Goal: Task Accomplishment & Management: Manage account settings

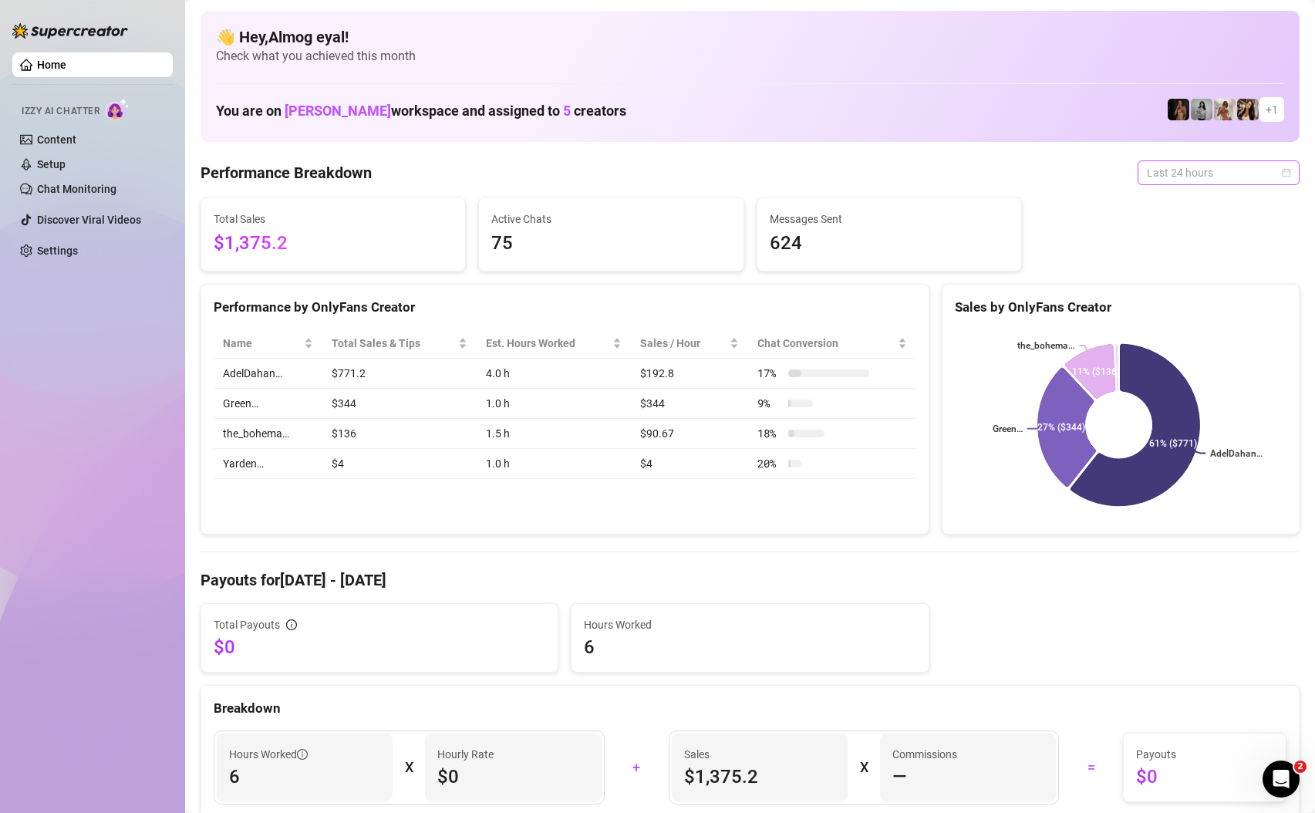
click at [1197, 167] on span "Last 24 hours" at bounding box center [1219, 172] width 144 height 23
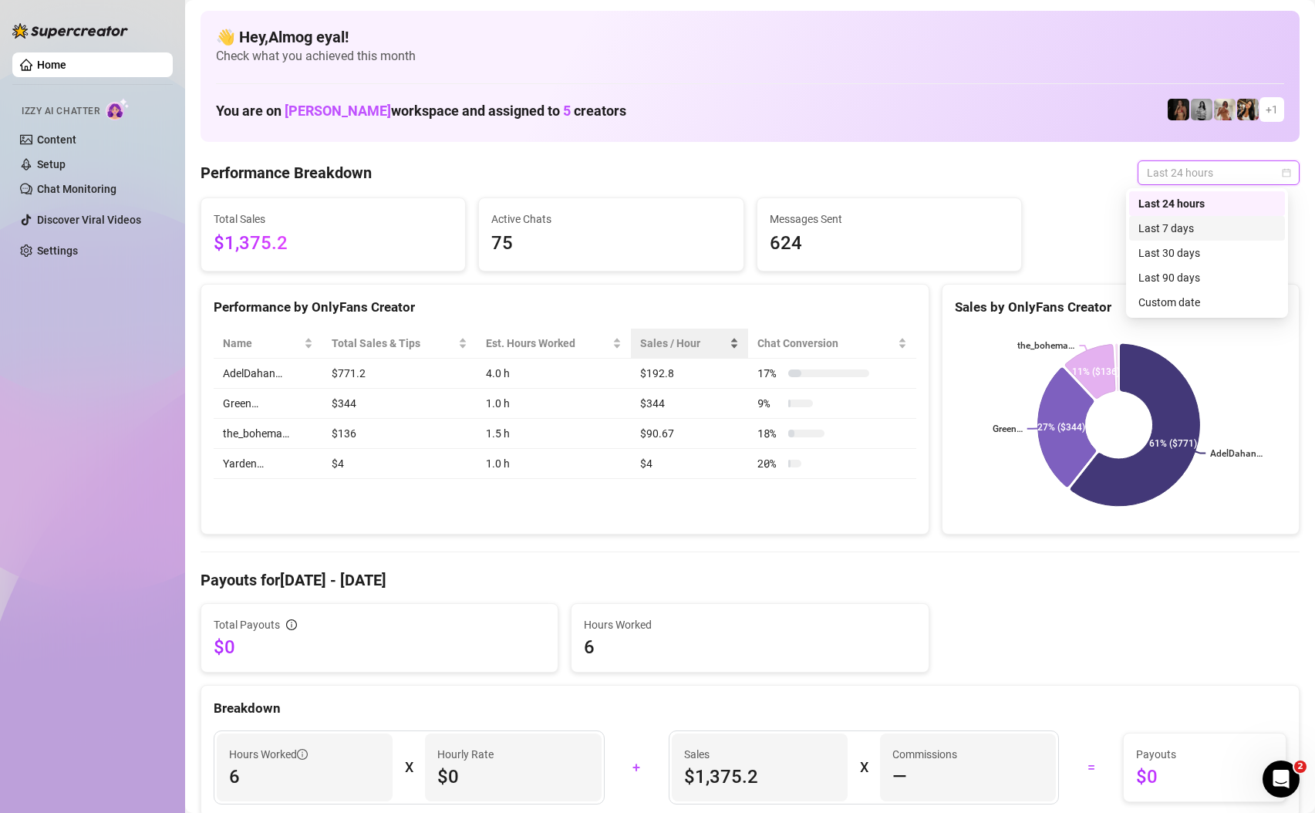
drag, startPoint x: 1194, startPoint y: 226, endPoint x: 629, endPoint y: 356, distance: 579.6
click at [1194, 226] on div "Last 7 days" at bounding box center [1207, 228] width 137 height 17
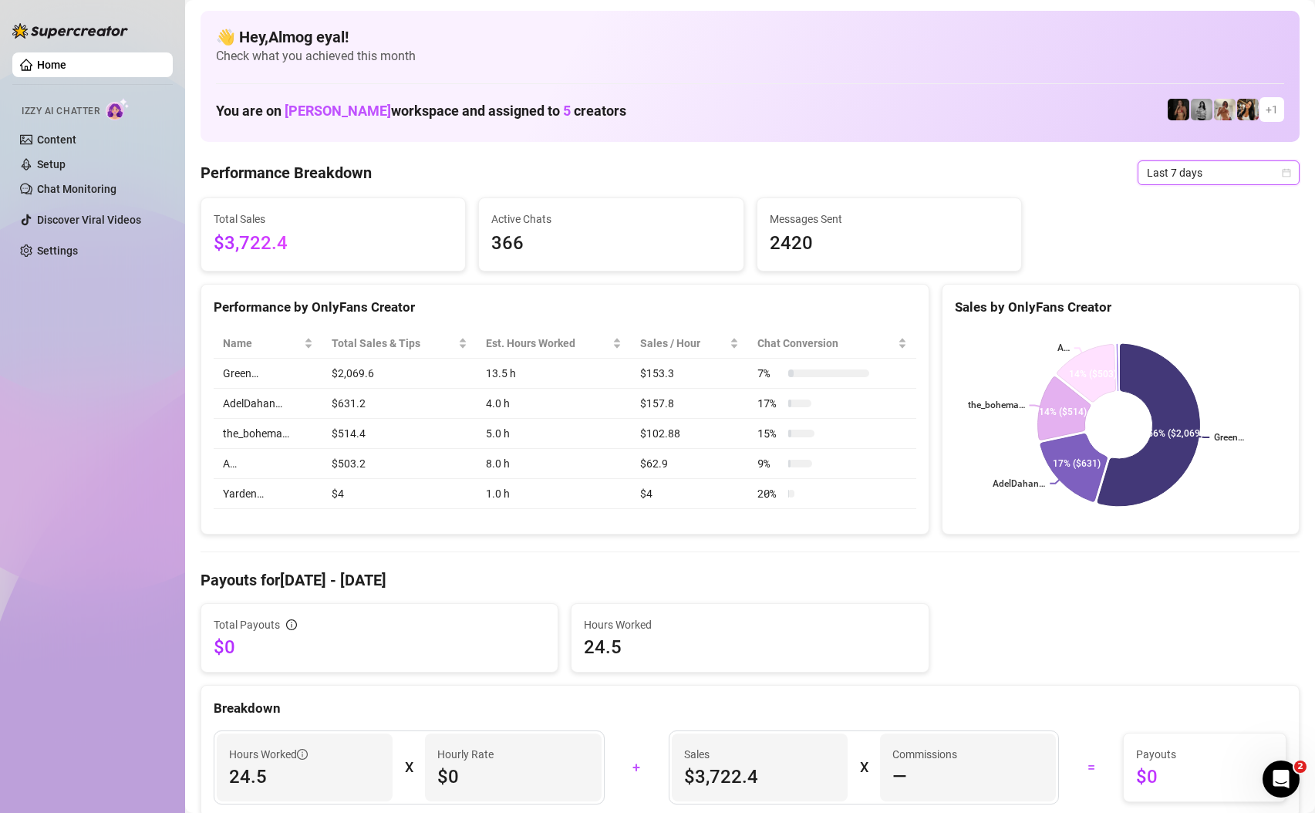
click at [1187, 167] on span "Last 7 days" at bounding box center [1219, 172] width 144 height 23
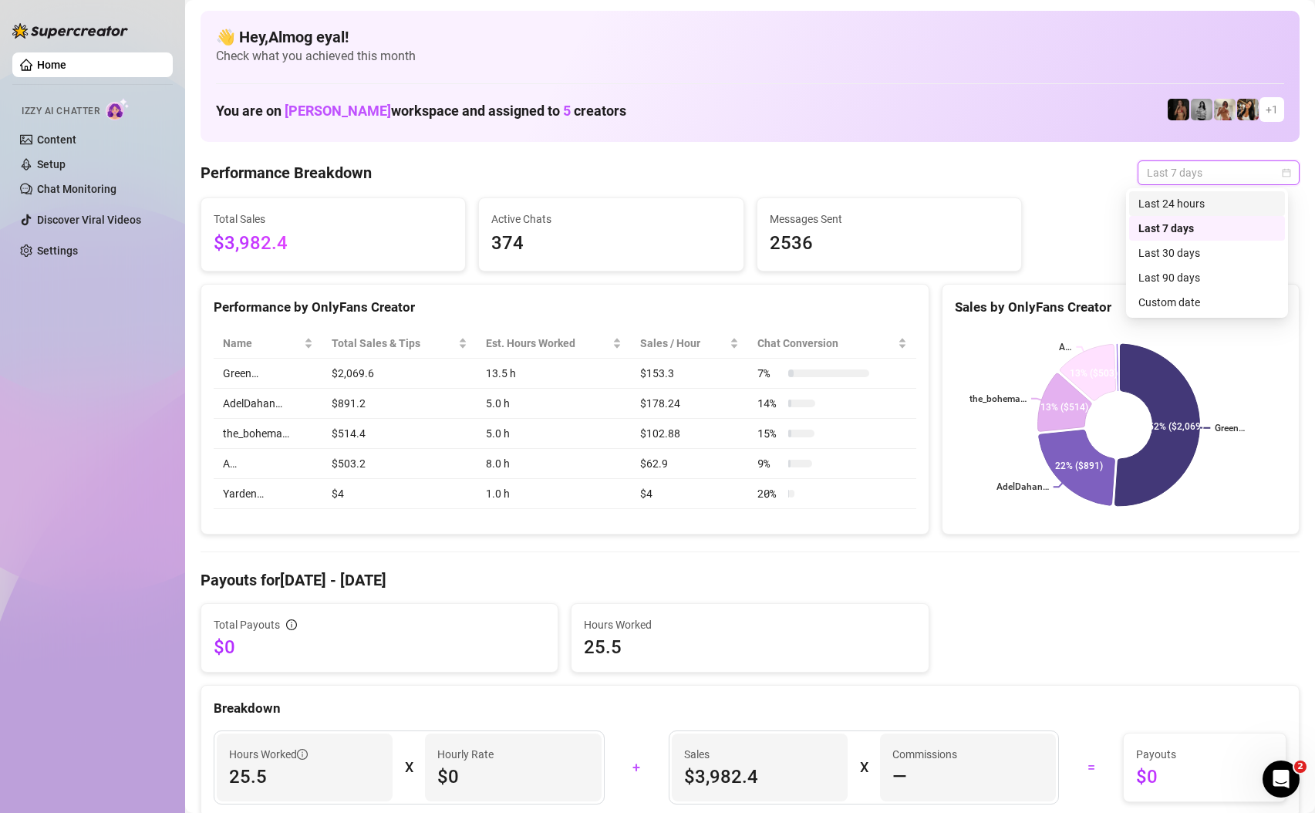
click at [1169, 209] on div "Last 24 hours" at bounding box center [1207, 203] width 137 height 17
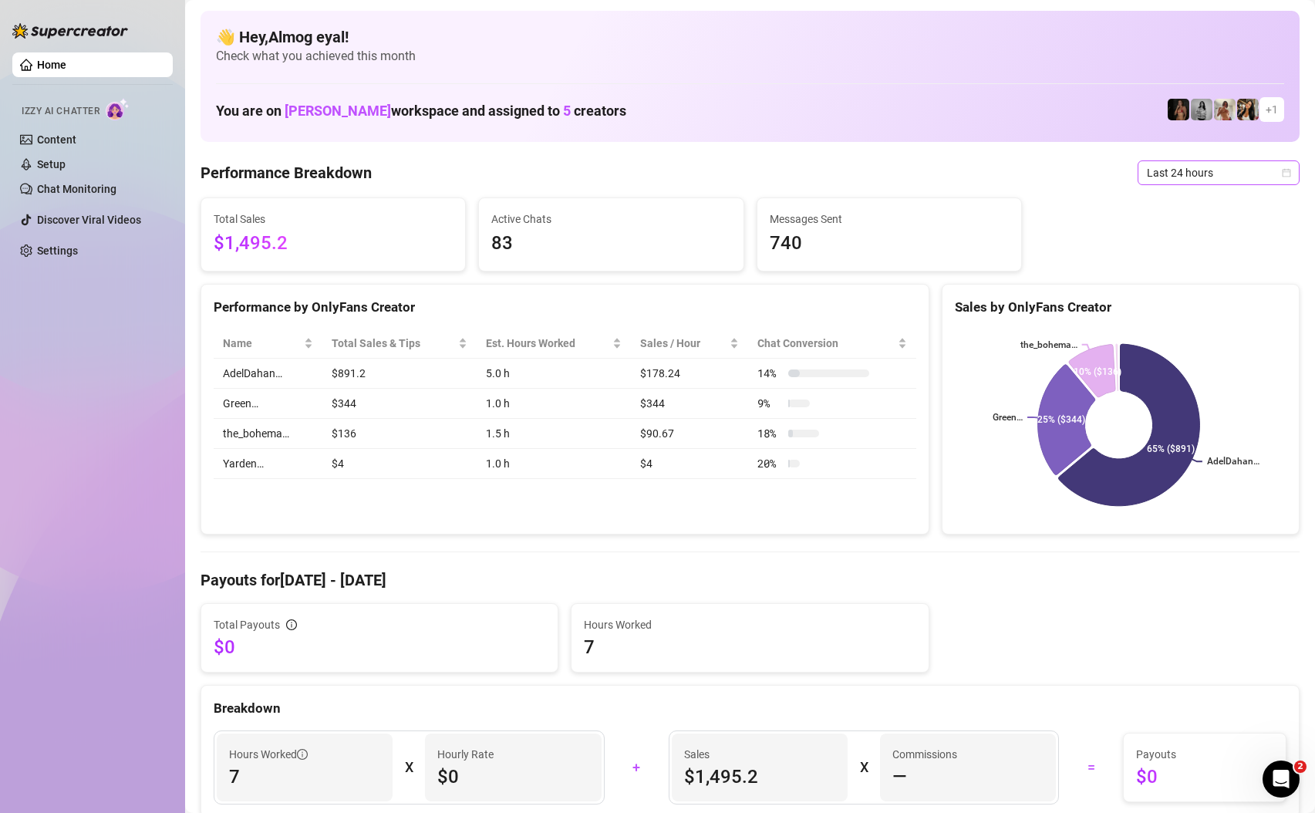
click at [1216, 174] on span "Last 24 hours" at bounding box center [1219, 172] width 144 height 23
click at [1196, 198] on div "Last 24 hours" at bounding box center [1207, 203] width 137 height 17
click at [1204, 178] on span "Last 24 hours" at bounding box center [1219, 172] width 144 height 23
click at [1214, 235] on div "Last 7 days" at bounding box center [1207, 228] width 137 height 17
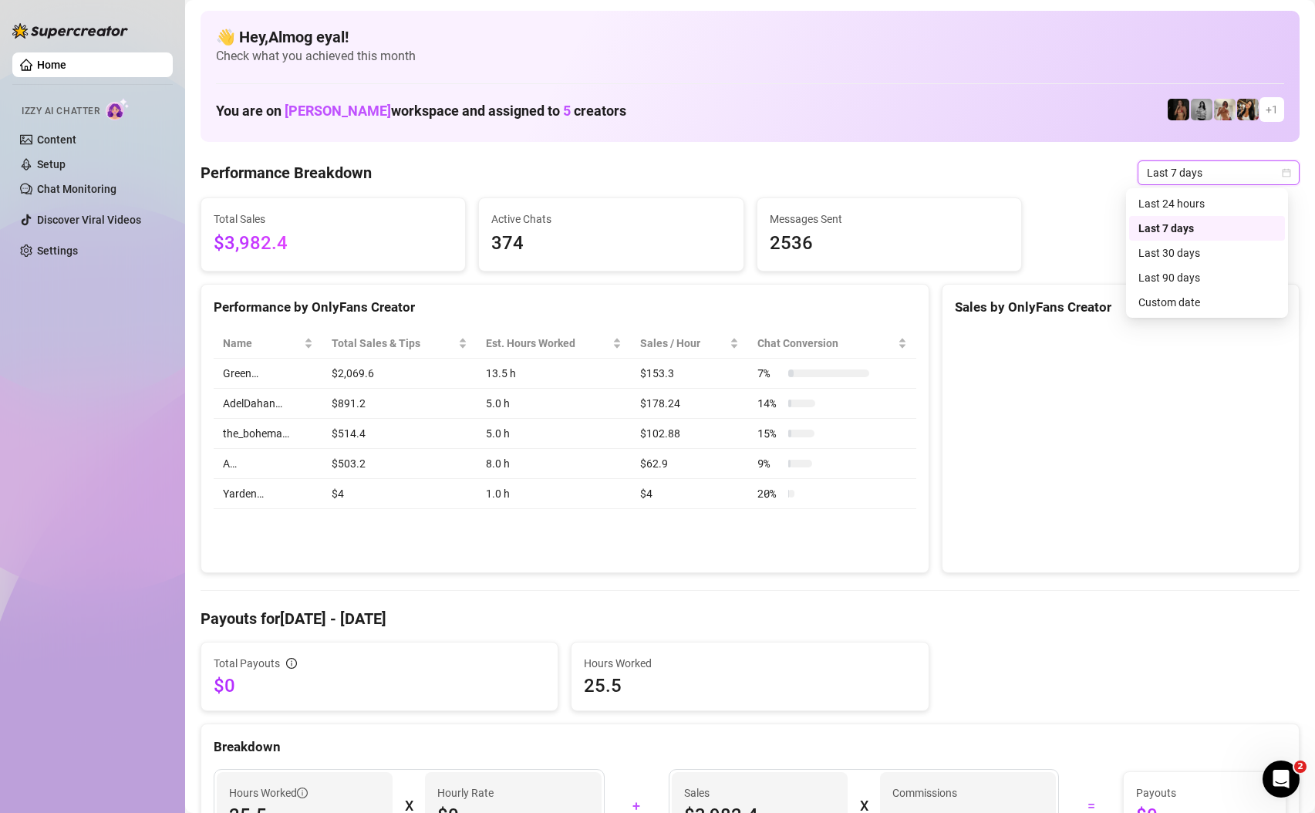
click at [1200, 181] on span "Last 7 days" at bounding box center [1219, 172] width 144 height 23
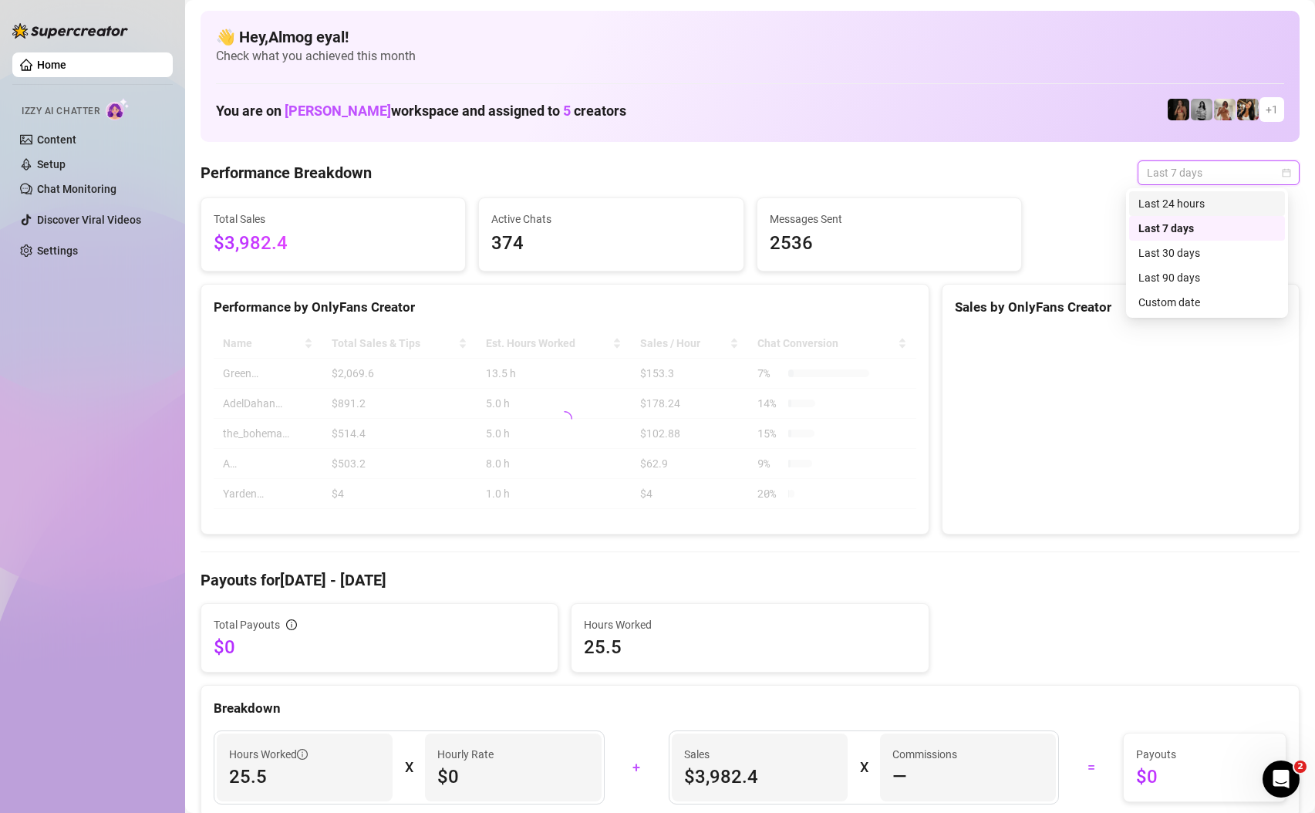
drag, startPoint x: 1205, startPoint y: 209, endPoint x: 1226, endPoint y: 302, distance: 95.6
click at [1205, 209] on div "Last 24 hours" at bounding box center [1207, 203] width 137 height 17
